Goal: Communication & Community: Answer question/provide support

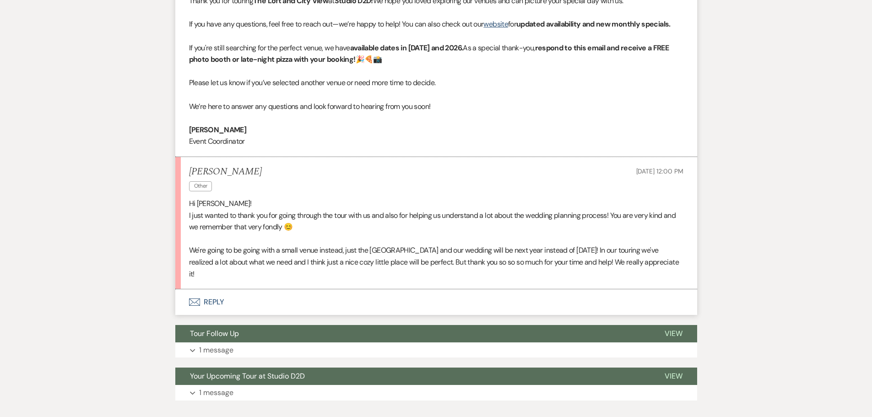
scroll to position [421, 0]
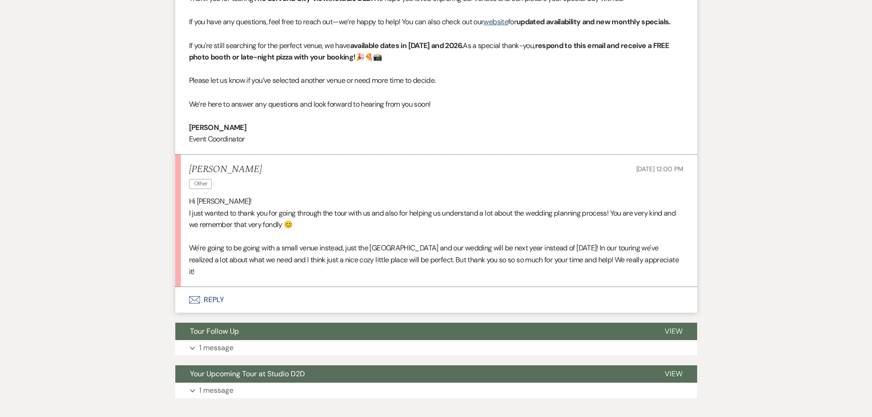
click at [217, 299] on button "Envelope Reply" at bounding box center [436, 300] width 522 height 26
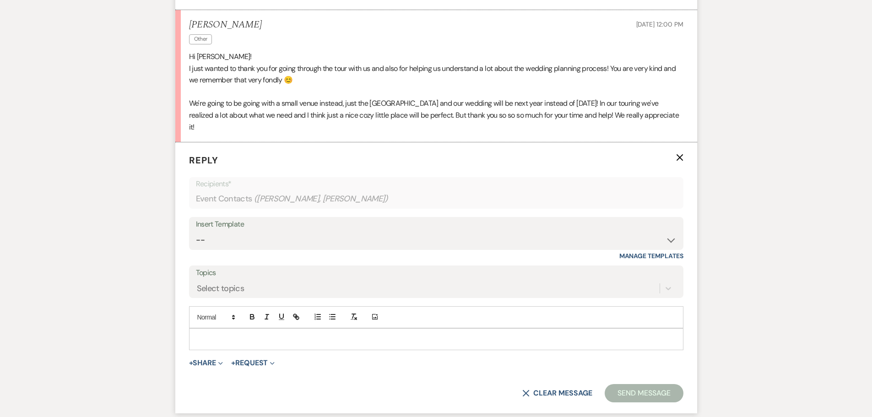
scroll to position [604, 0]
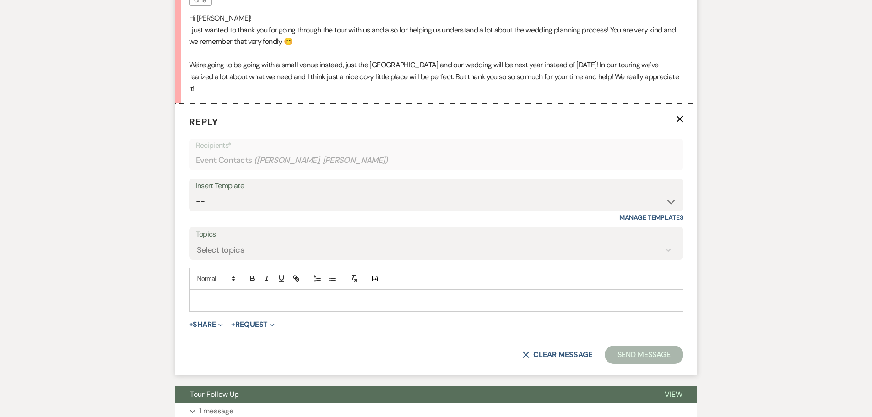
click at [286, 296] on p at bounding box center [436, 301] width 480 height 10
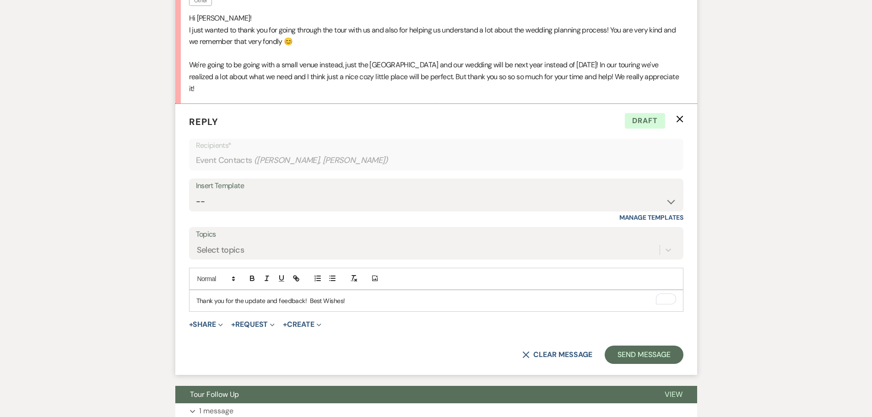
drag, startPoint x: 189, startPoint y: 28, endPoint x: 258, endPoint y: 91, distance: 93.7
click at [258, 91] on div "Hi [PERSON_NAME]! I just wanted to thank you for going through the tour with us…" at bounding box center [436, 53] width 495 height 82
copy div "I just wanted to thank you for going through the tour with us and also for help…"
click at [257, 302] on p "Thank you for the update and feedback! Best Wishes!" at bounding box center [436, 301] width 480 height 10
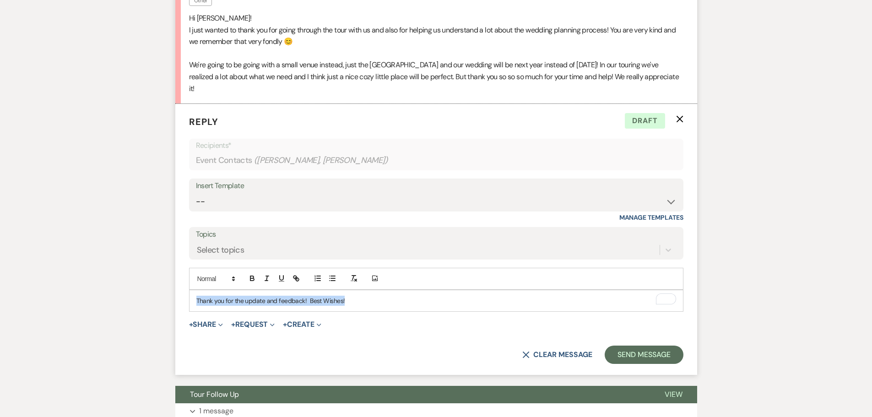
click at [257, 302] on p "Thank you for the update and feedback! Best Wishes!" at bounding box center [436, 301] width 480 height 10
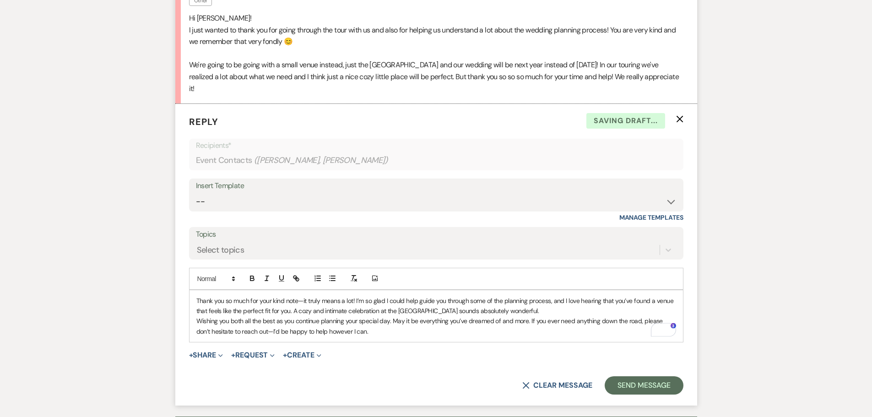
click at [560, 310] on p "Thank you so much for your kind note—it truly means a lot! I’m so glad I could …" at bounding box center [436, 306] width 480 height 21
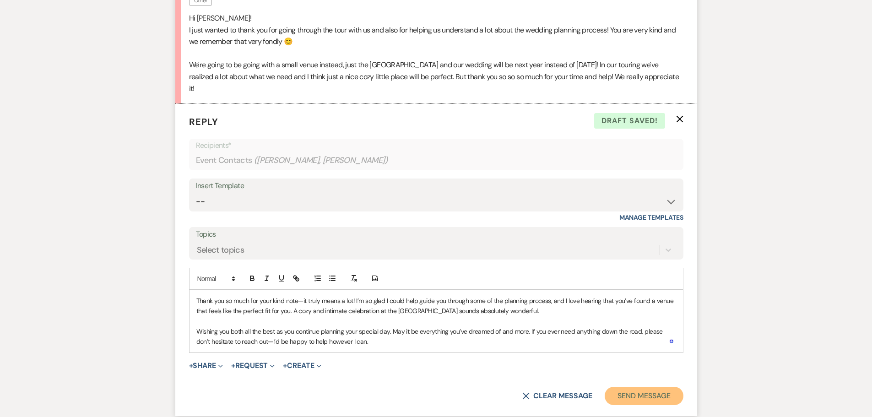
click at [625, 396] on button "Send Message" at bounding box center [644, 396] width 78 height 18
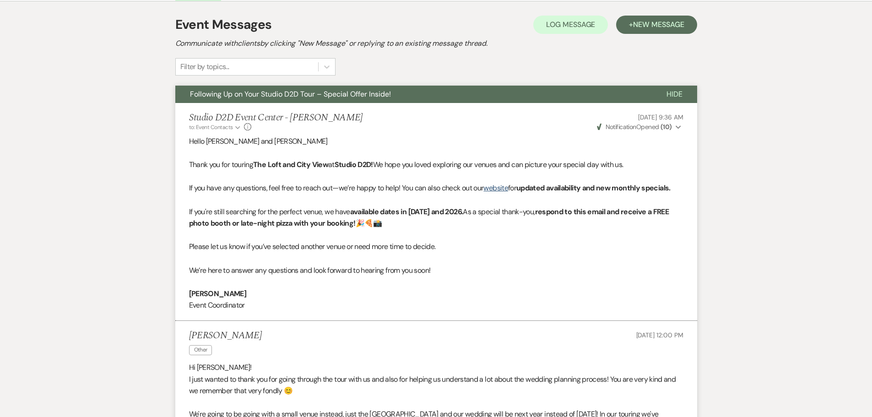
scroll to position [0, 0]
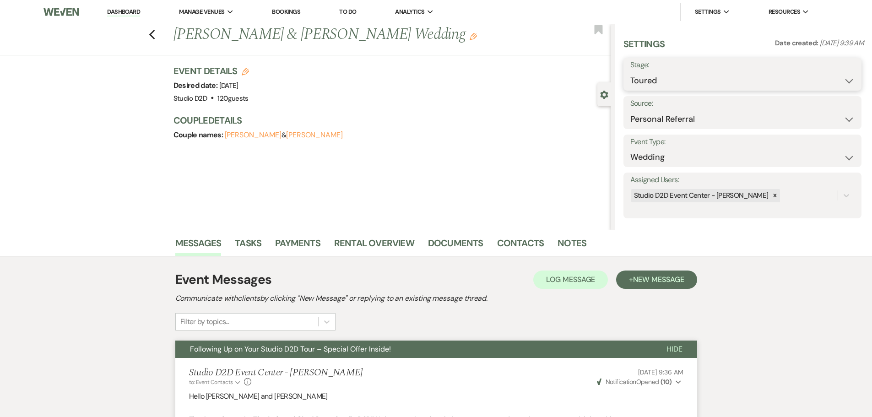
click at [695, 80] on select "Inquiry Follow Up Tour Requested Tour Confirmed Toured Proposal Sent Booked Lost" at bounding box center [742, 81] width 224 height 18
select select "8"
click at [630, 72] on select "Inquiry Follow Up Tour Requested Tour Confirmed Toured Proposal Sent Booked Lost" at bounding box center [742, 81] width 224 height 18
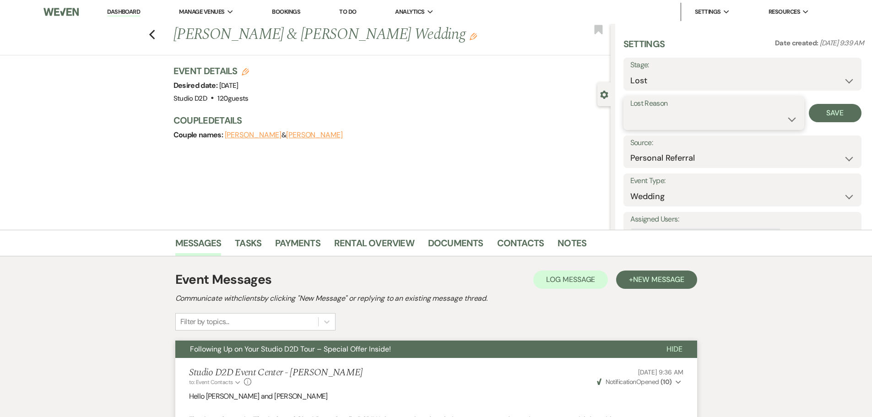
click at [702, 122] on select "Booked Elsewhere Budget Date Unavailable No Response Not a Good Match Capacity …" at bounding box center [713, 119] width 167 height 18
select select "6"
click at [630, 110] on select "Booked Elsewhere Budget Date Unavailable No Response Not a Good Match Capacity …" at bounding box center [713, 119] width 167 height 18
click at [824, 117] on button "Save" at bounding box center [835, 113] width 53 height 18
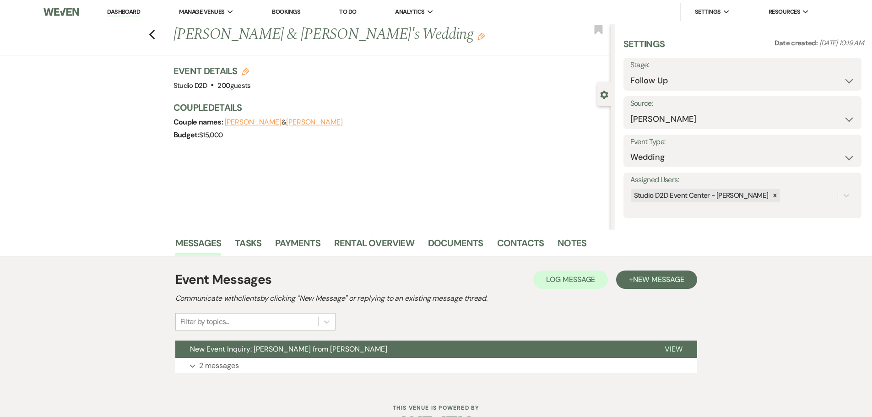
select select "9"
click at [130, 11] on link "Dashboard" at bounding box center [123, 12] width 33 height 9
